Goal: Feedback & Contribution: Contribute content

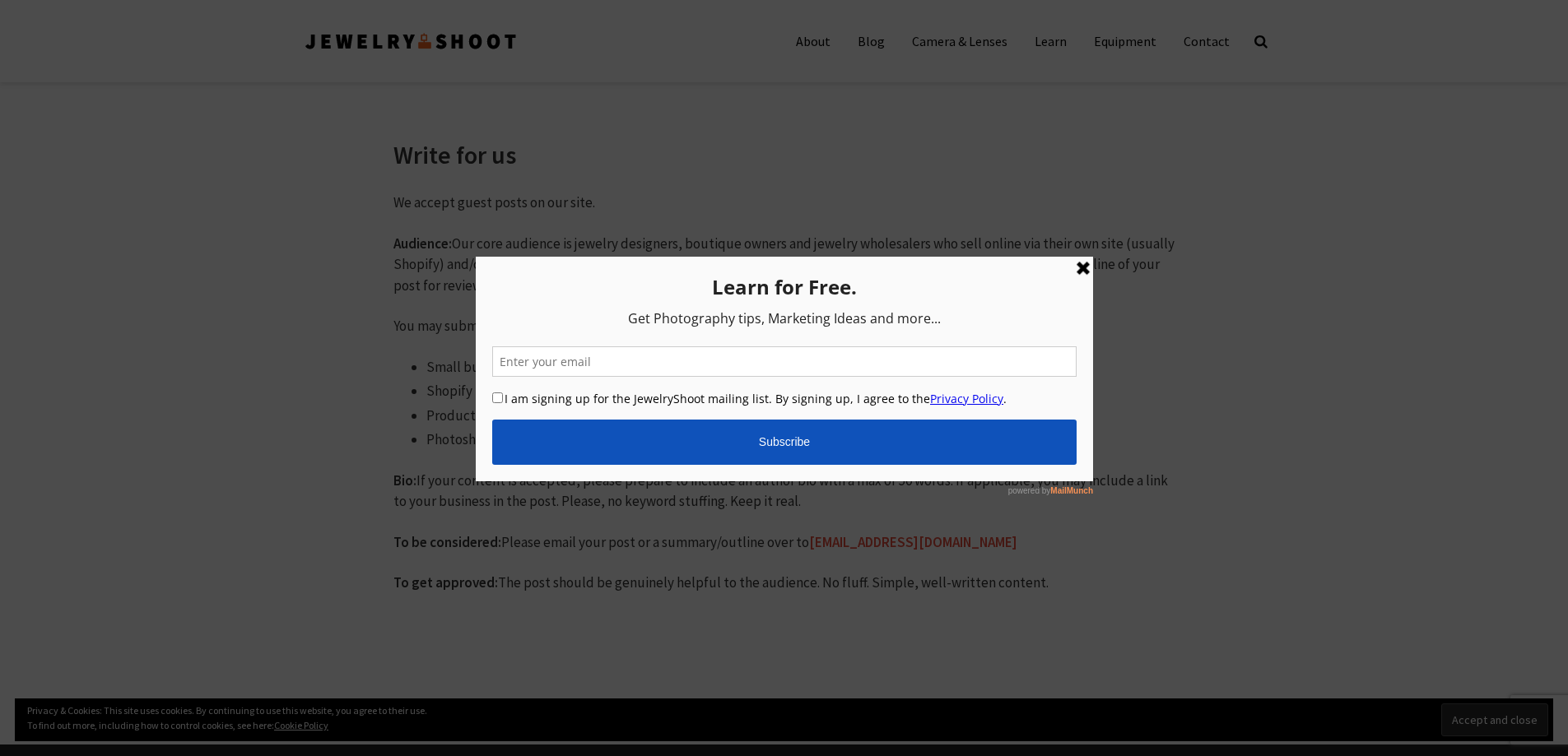
click at [1085, 275] on link at bounding box center [1082, 268] width 20 height 20
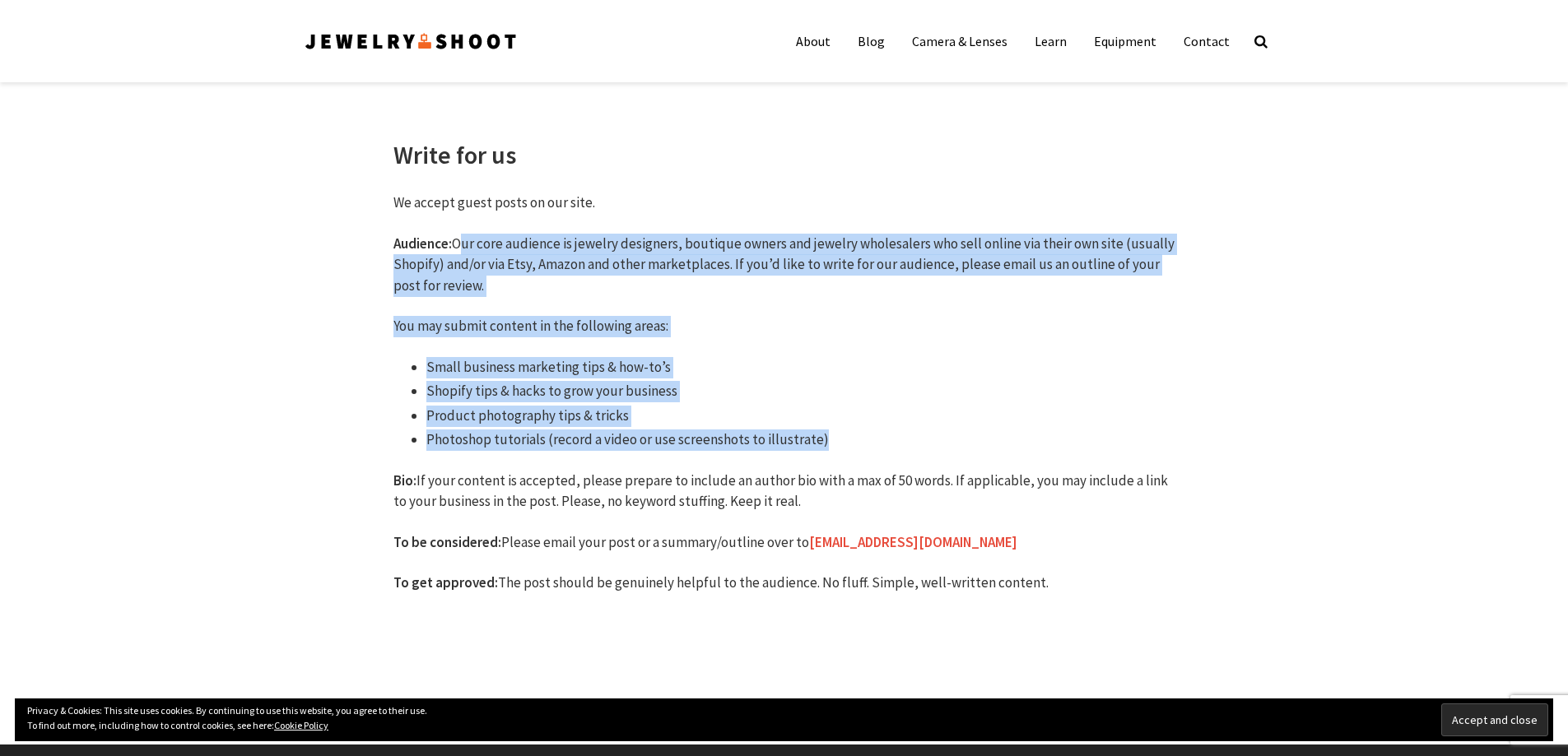
drag, startPoint x: 457, startPoint y: 246, endPoint x: 821, endPoint y: 443, distance: 413.9
click at [821, 443] on div "We accept guest posts on our site. Audience: Our core audience is jewelry desig…" at bounding box center [784, 414] width 782 height 442
copy div "Our core audience is jewelry designers, boutique owners and jewelry wholesalers…"
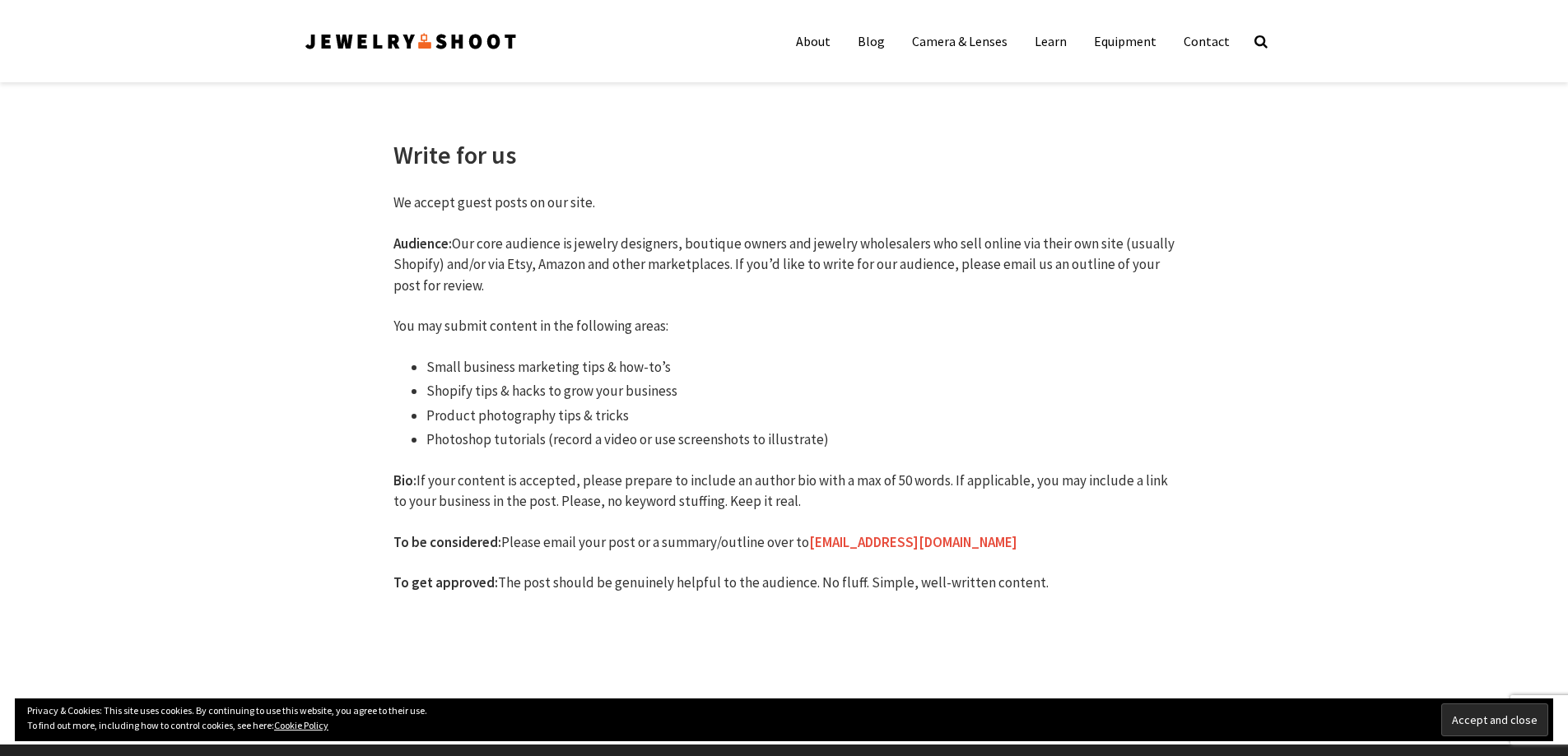
click at [1056, 478] on p "Bio: If your content is accepted, please prepare to include an author bio with …" at bounding box center [784, 492] width 782 height 42
drag, startPoint x: 956, startPoint y: 539, endPoint x: 807, endPoint y: 544, distance: 149.1
click at [807, 544] on p "To be considered: Please email your post or a summary/outline over to shoot24x7…" at bounding box center [784, 543] width 782 height 21
copy link "[EMAIL_ADDRESS][DOMAIN_NAME]"
